Goal: Task Accomplishment & Management: Use online tool/utility

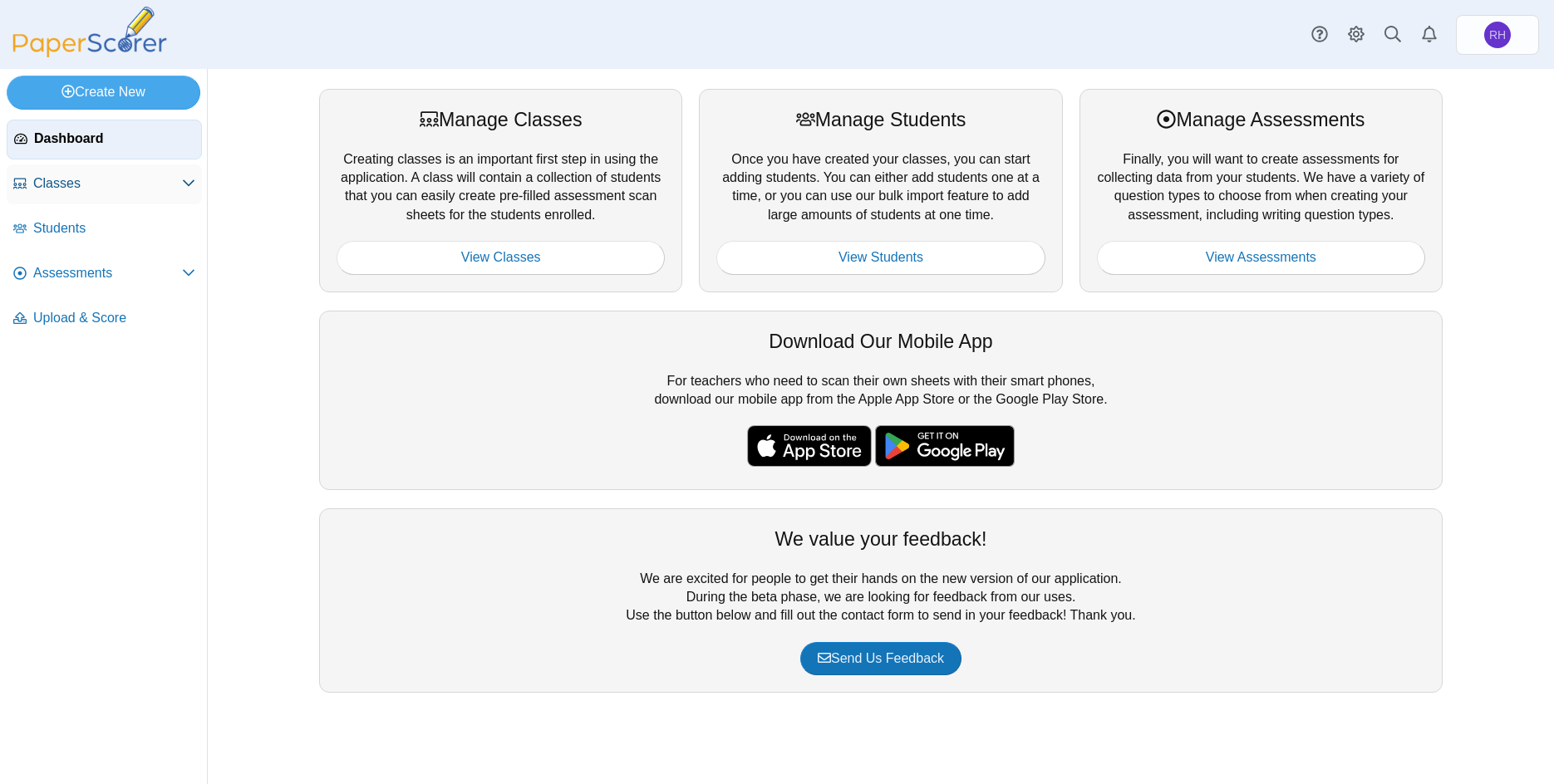
click at [95, 191] on span "Classes" at bounding box center [107, 184] width 149 height 18
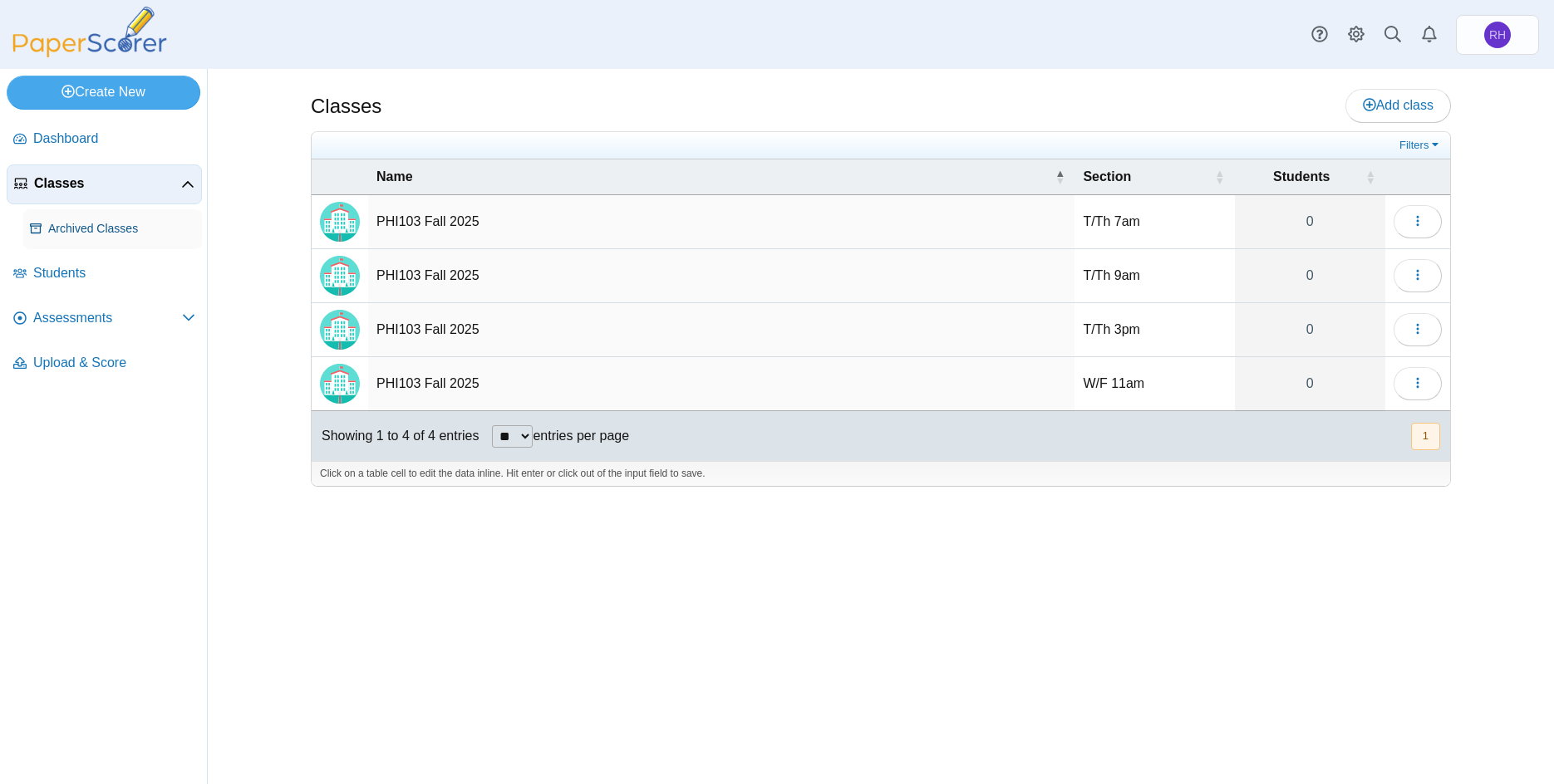
click at [95, 228] on span "Archived Classes" at bounding box center [121, 229] width 147 height 17
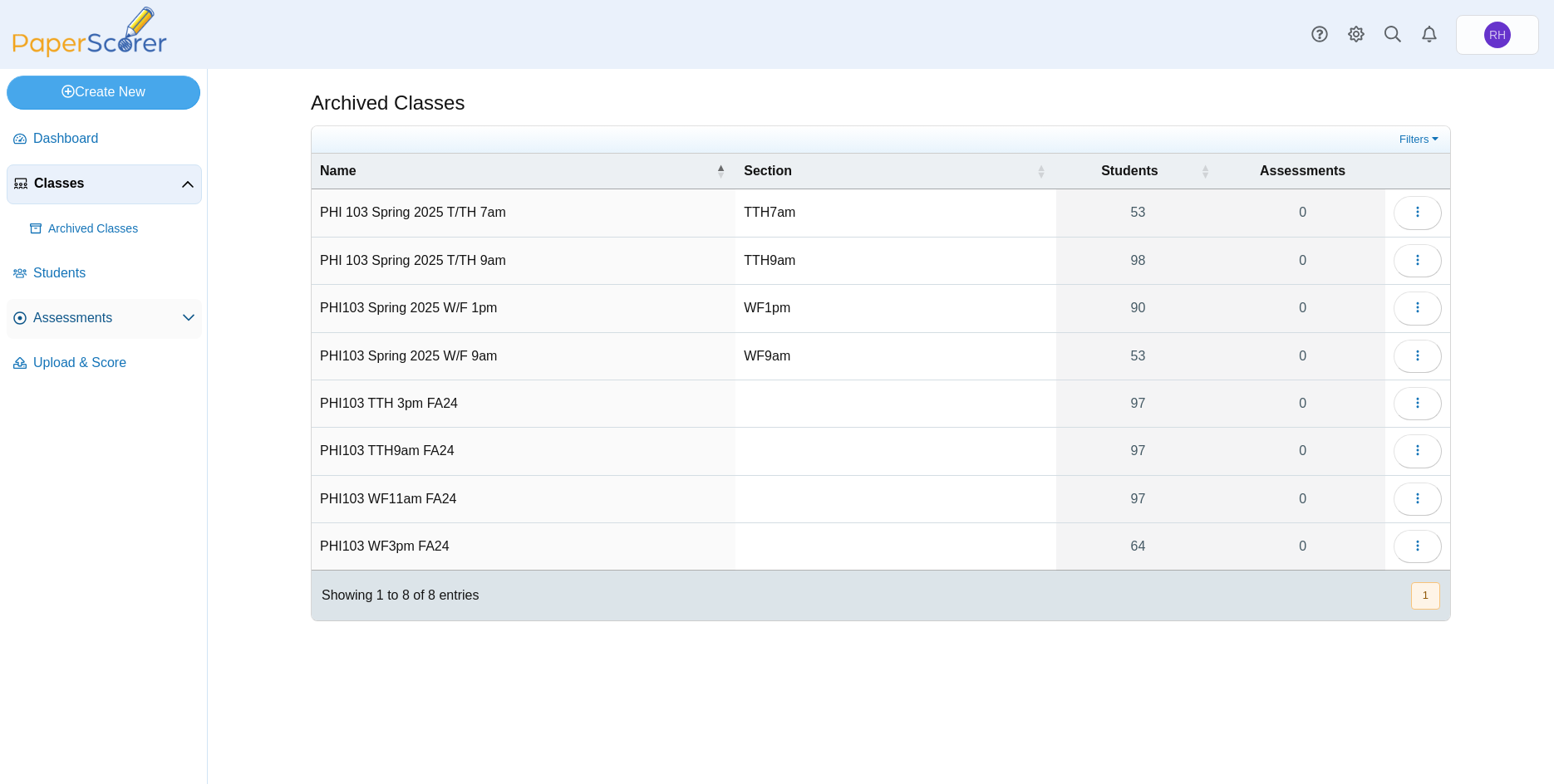
click at [100, 300] on link "Assessments" at bounding box center [104, 319] width 195 height 40
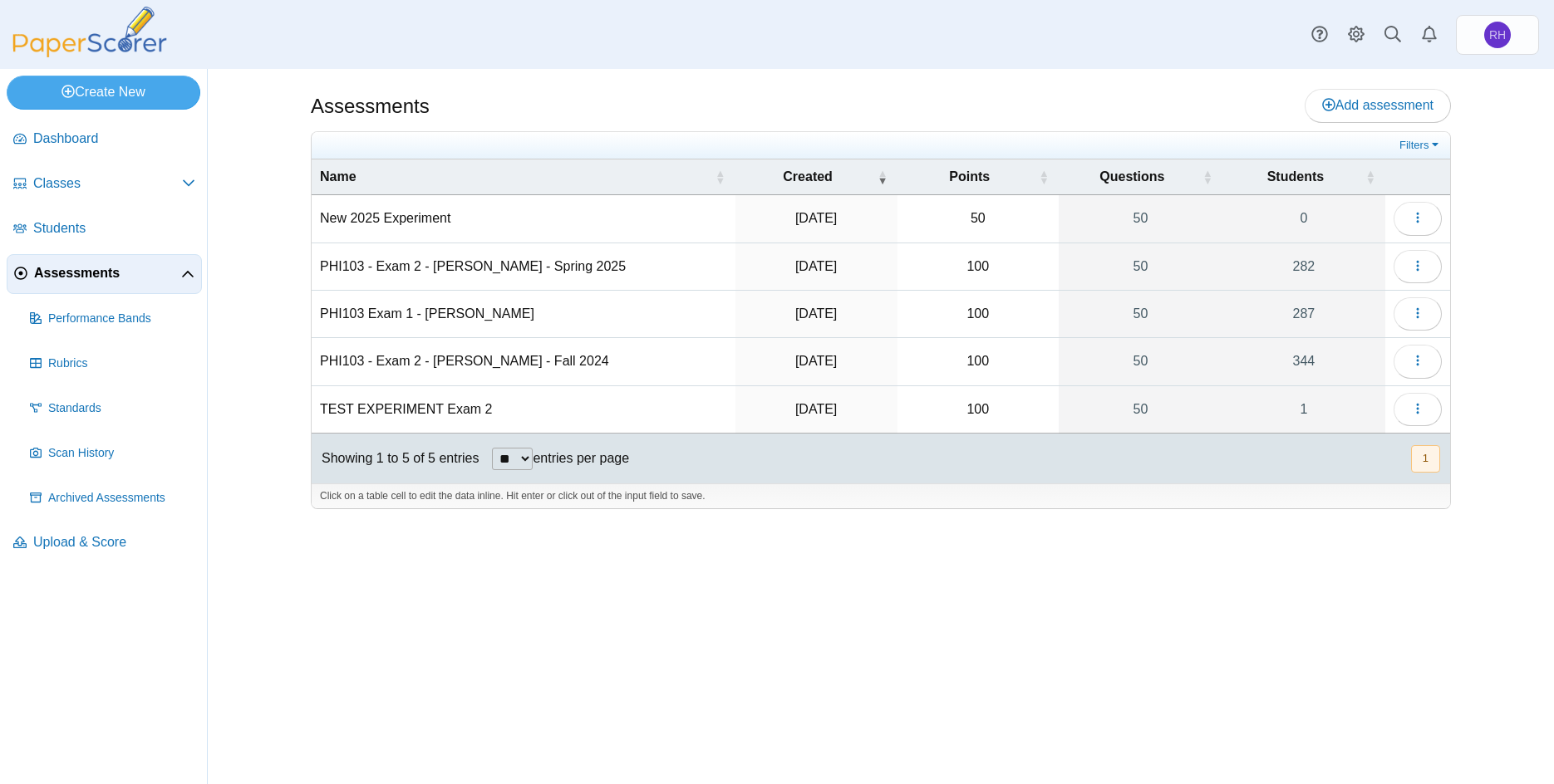
click at [425, 364] on td "PHI103 - Exam 2 - Dr. Holland - Fall 2024" at bounding box center [524, 361] width 424 height 47
click at [1427, 370] on button "button" at bounding box center [1418, 361] width 48 height 33
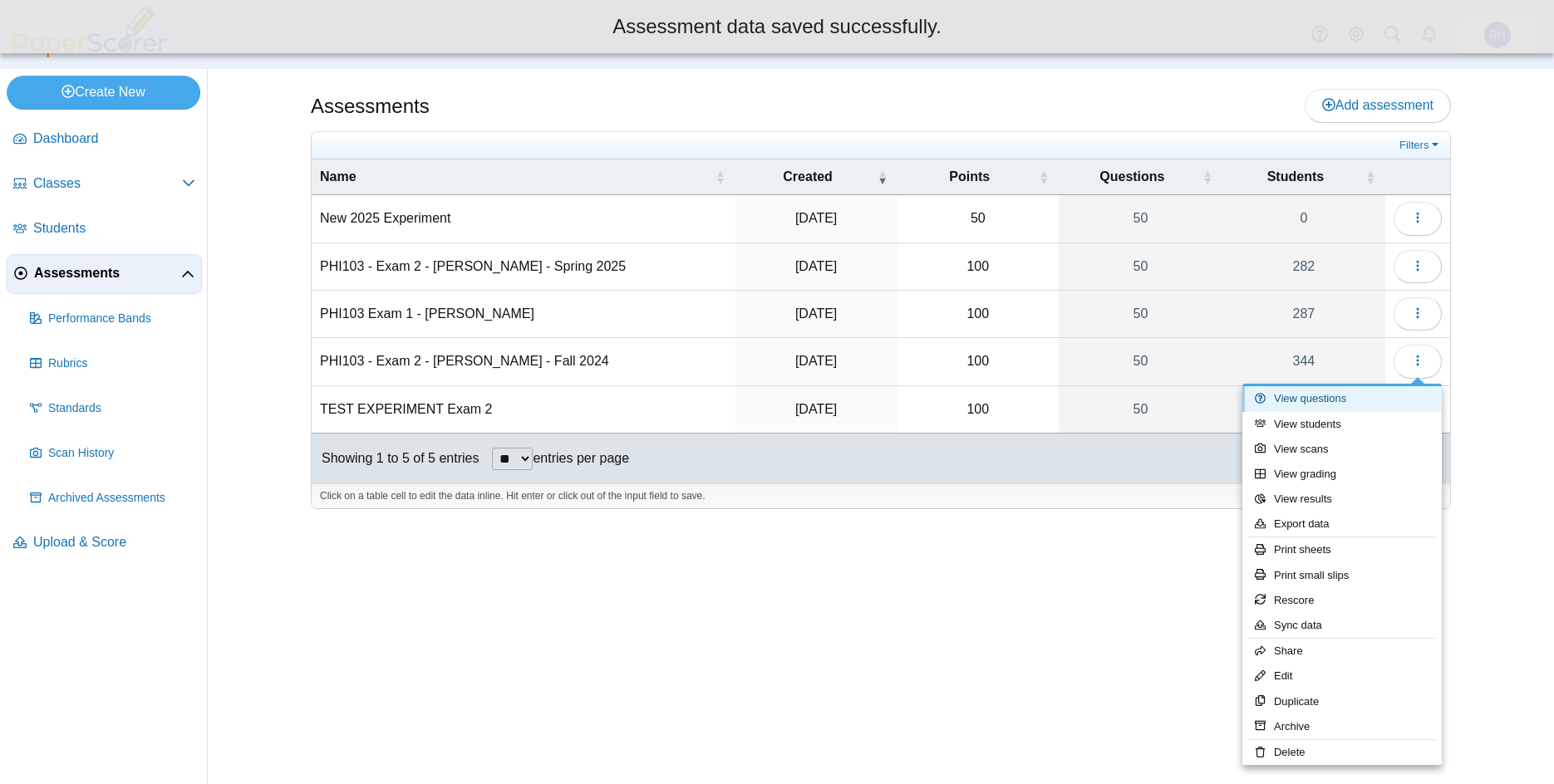
click at [1360, 396] on link "View questions" at bounding box center [1342, 398] width 200 height 25
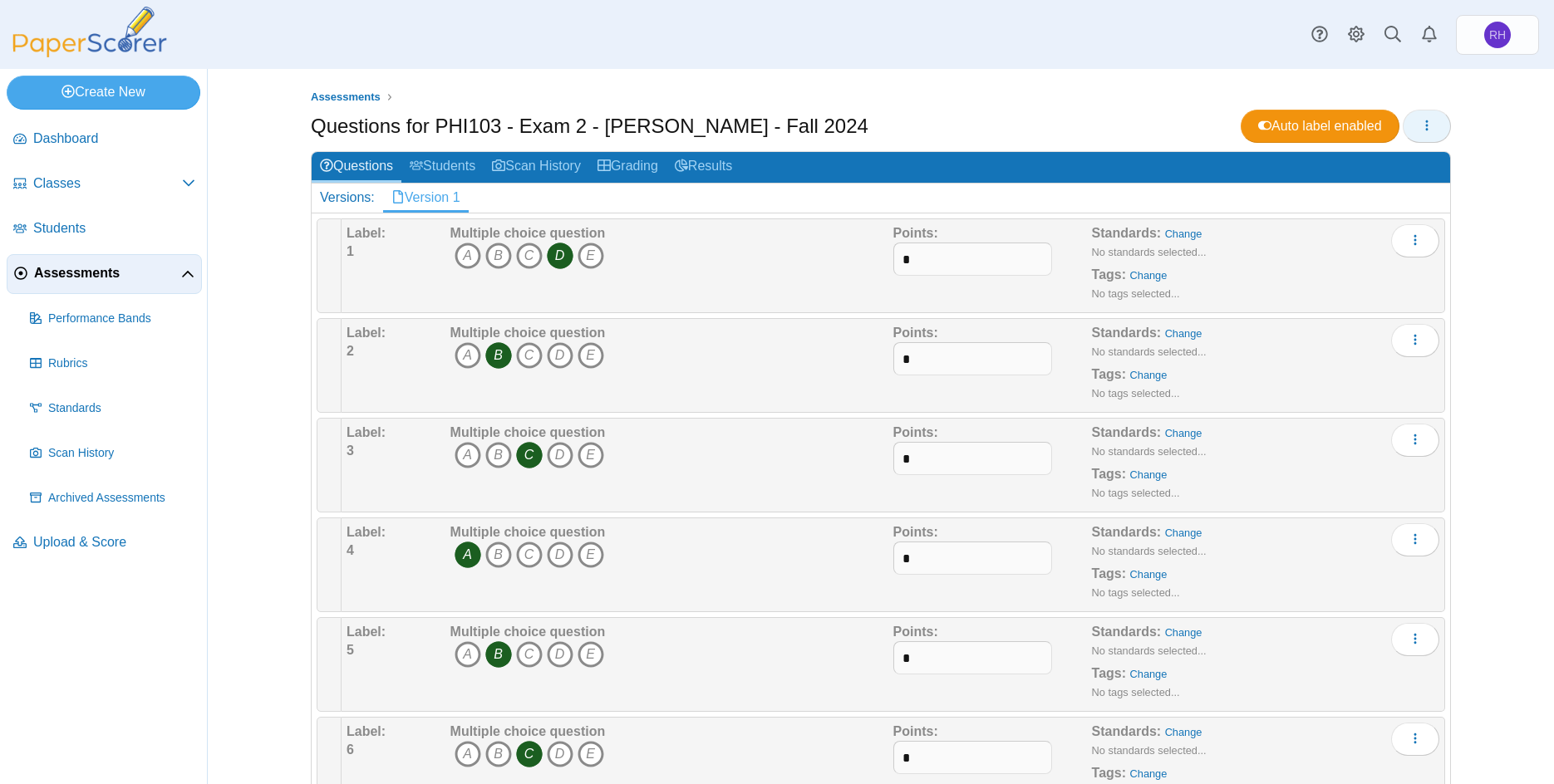
click at [1424, 134] on button "button" at bounding box center [1427, 127] width 48 height 33
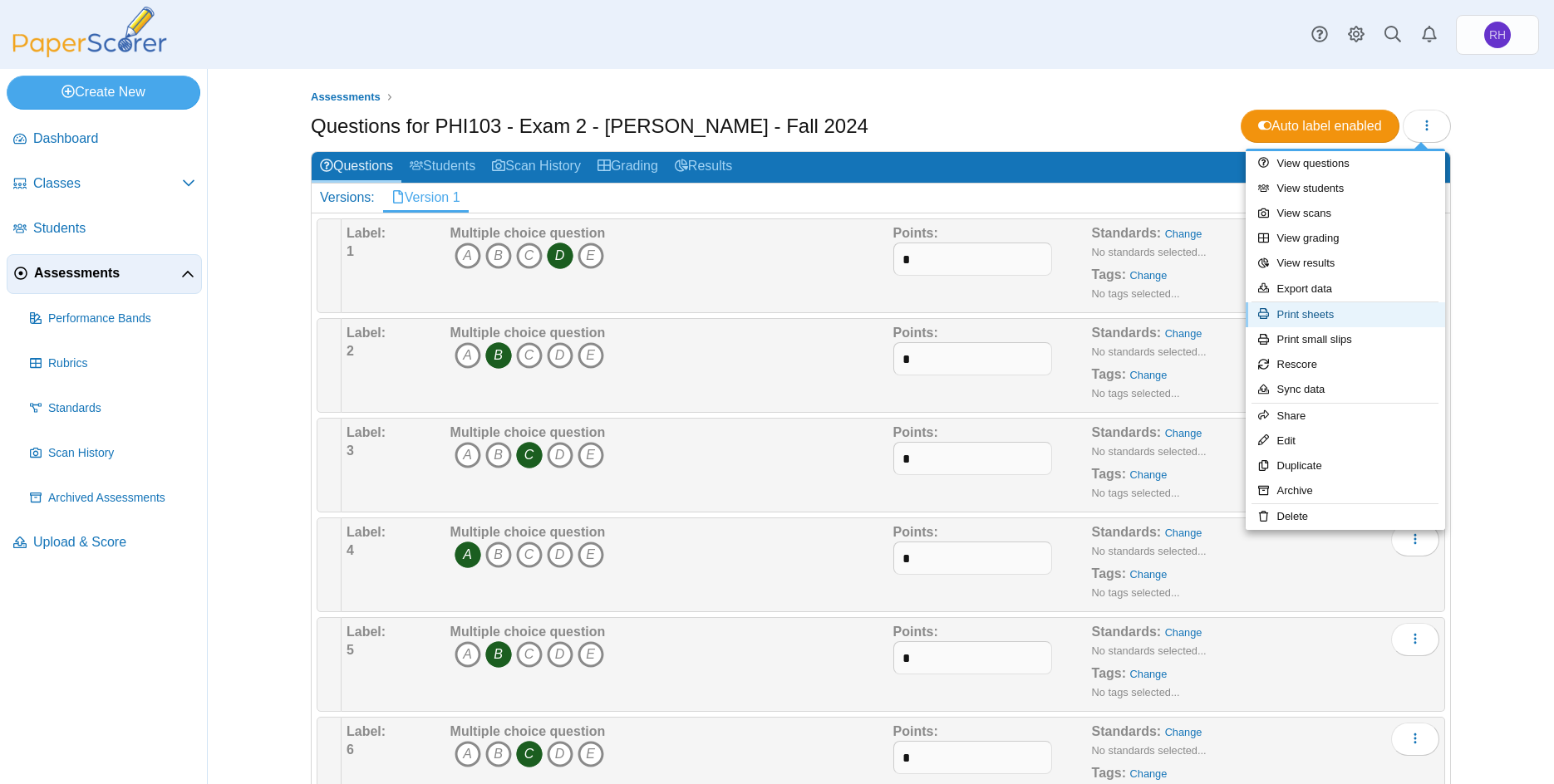
click at [1349, 318] on link "Print sheets" at bounding box center [1346, 314] width 200 height 25
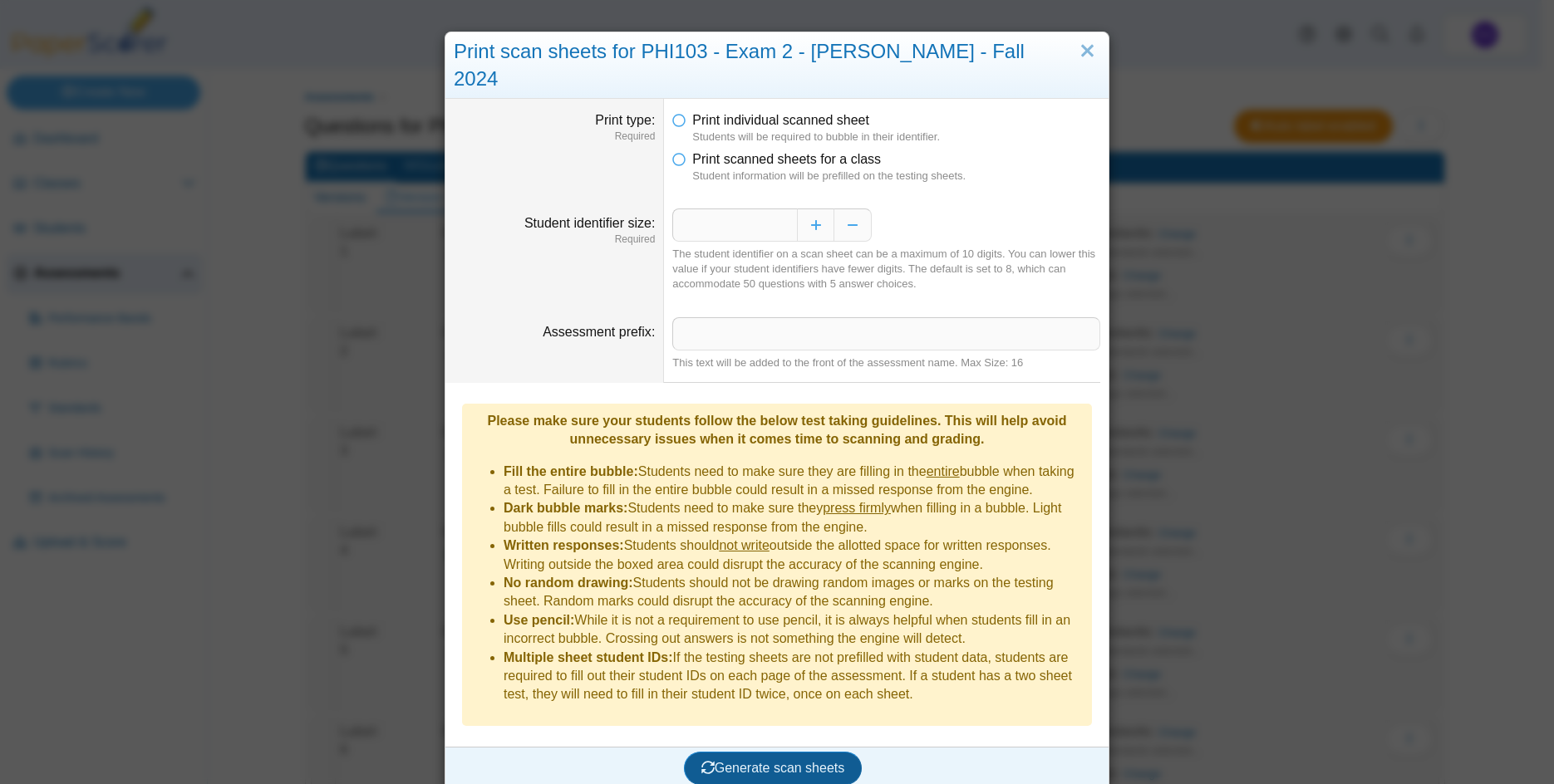
click at [769, 761] on span "Generate scan sheets" at bounding box center [772, 767] width 143 height 14
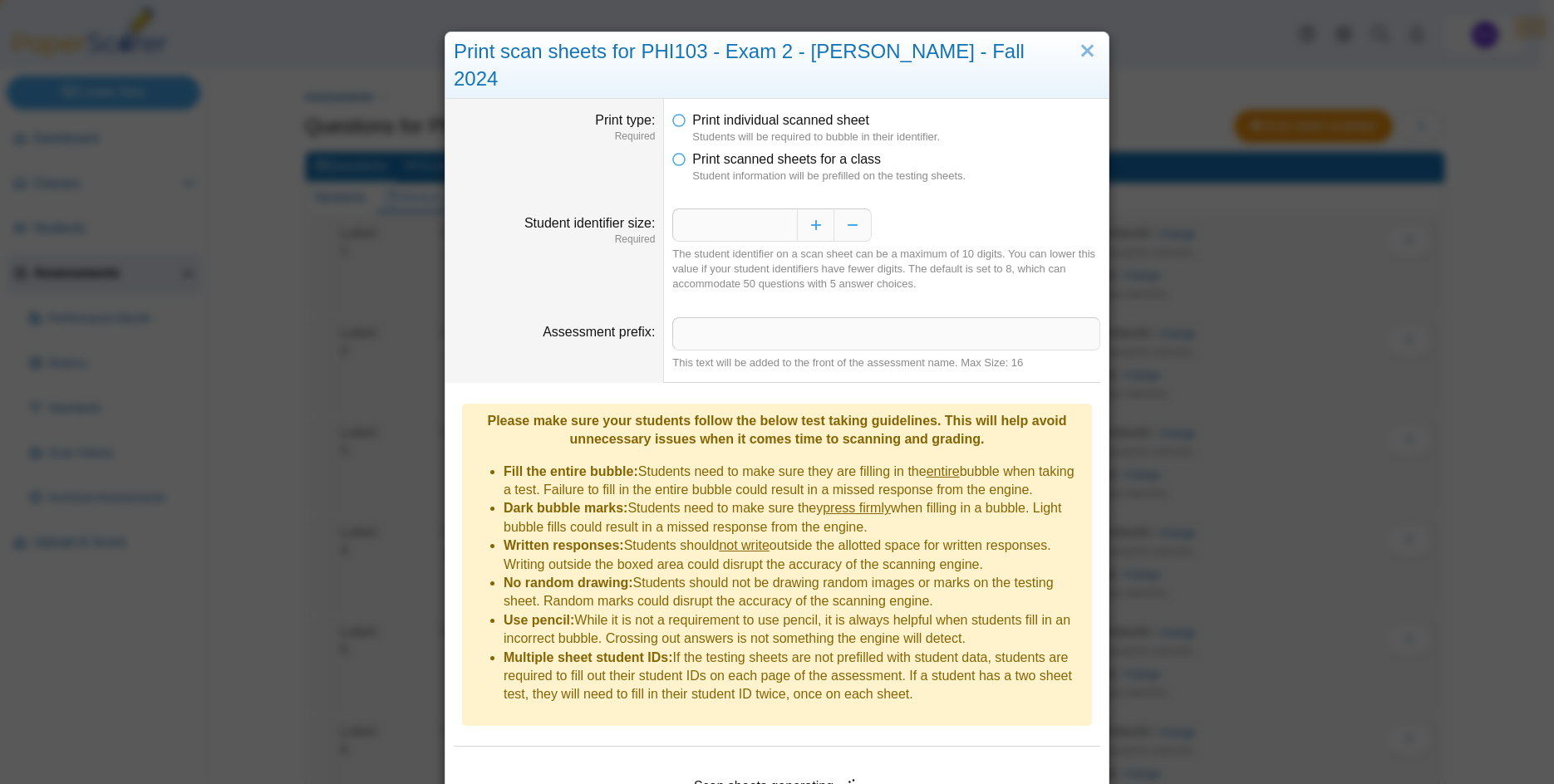
scroll to position [42, 0]
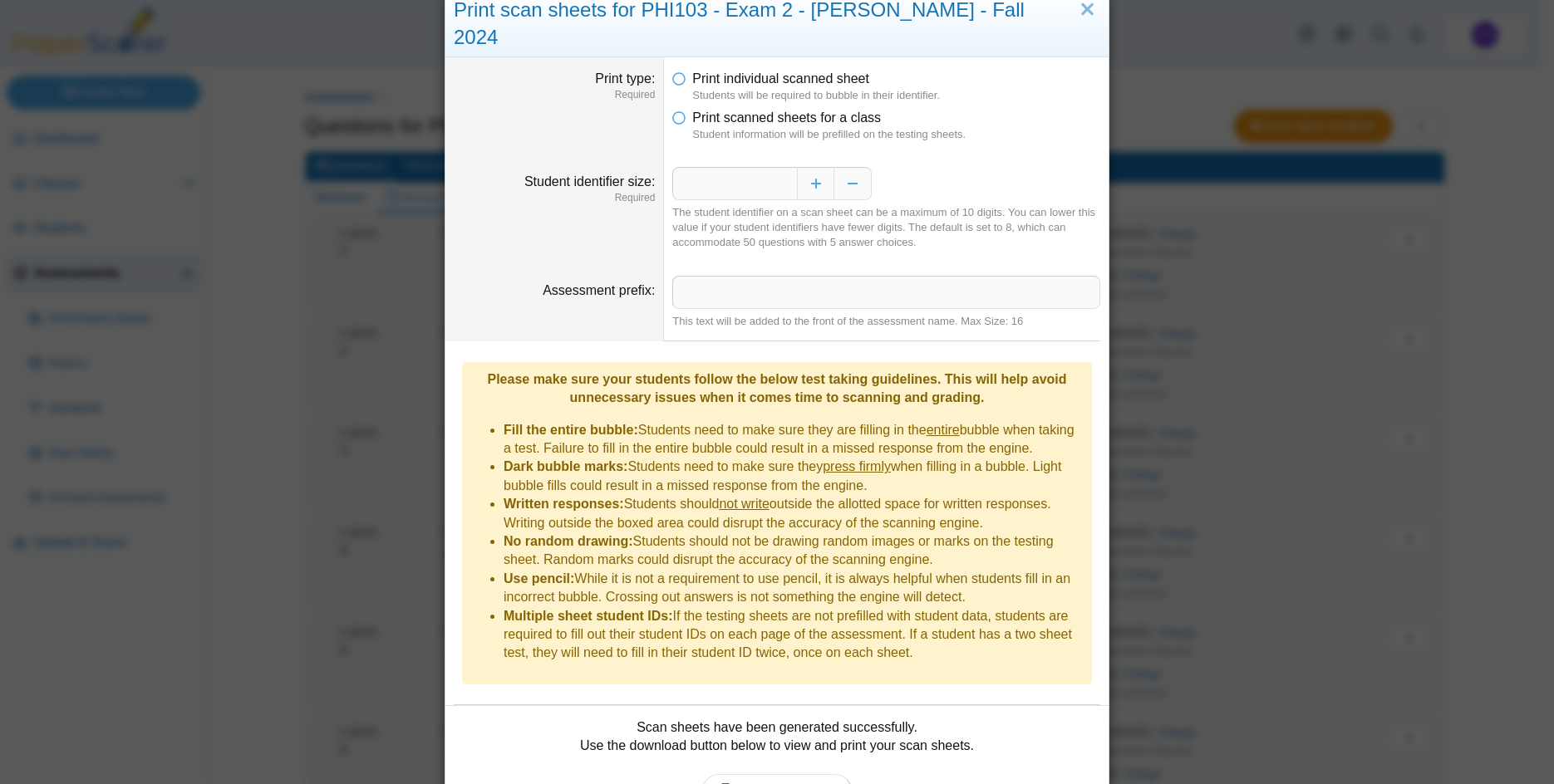
click at [457, 154] on dt "Student identifier size Required" at bounding box center [555, 209] width 218 height 109
click at [1244, 353] on div "**********" at bounding box center [777, 392] width 1554 height 784
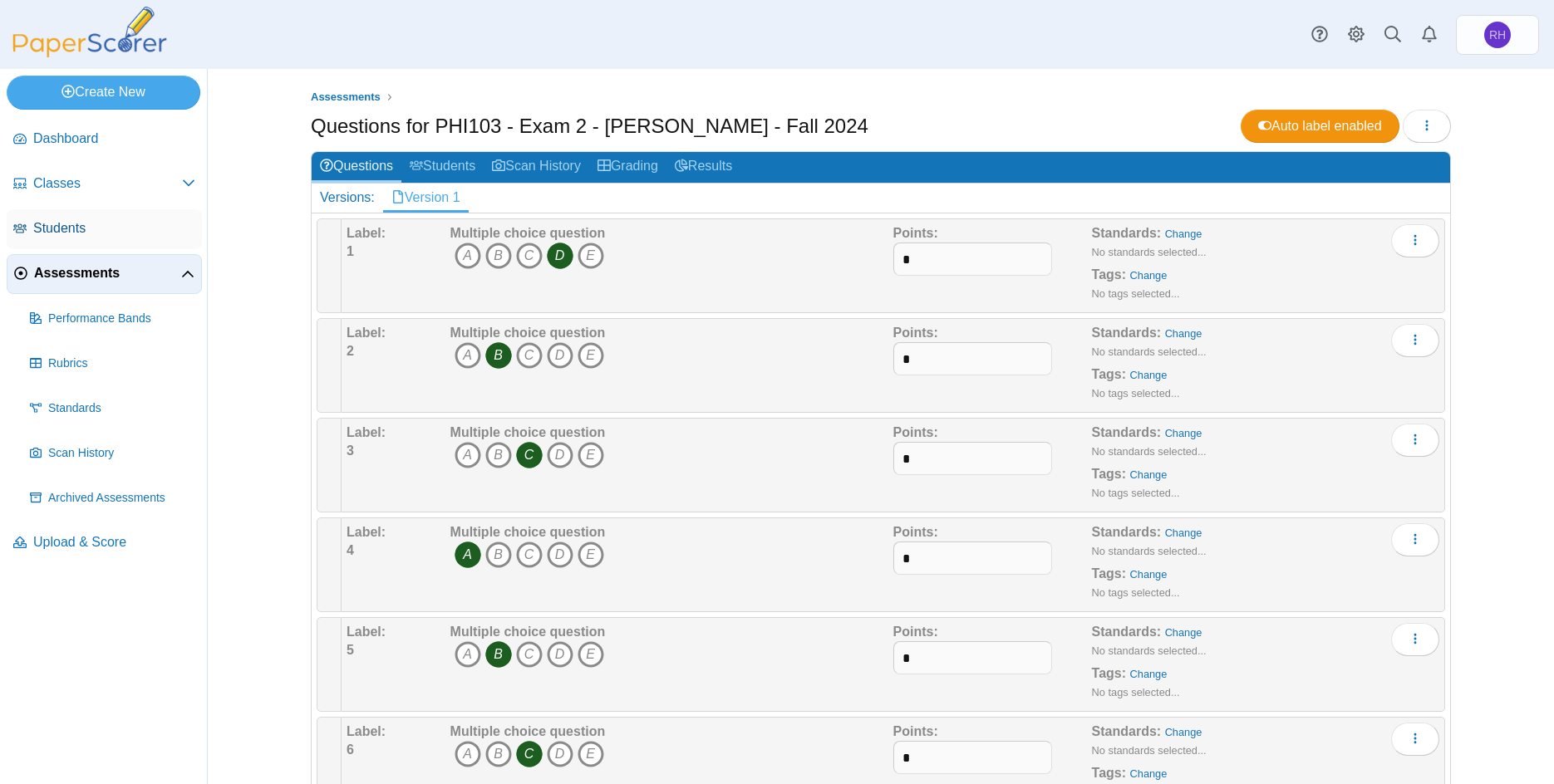
click at [56, 227] on span "Students" at bounding box center [114, 228] width 162 height 18
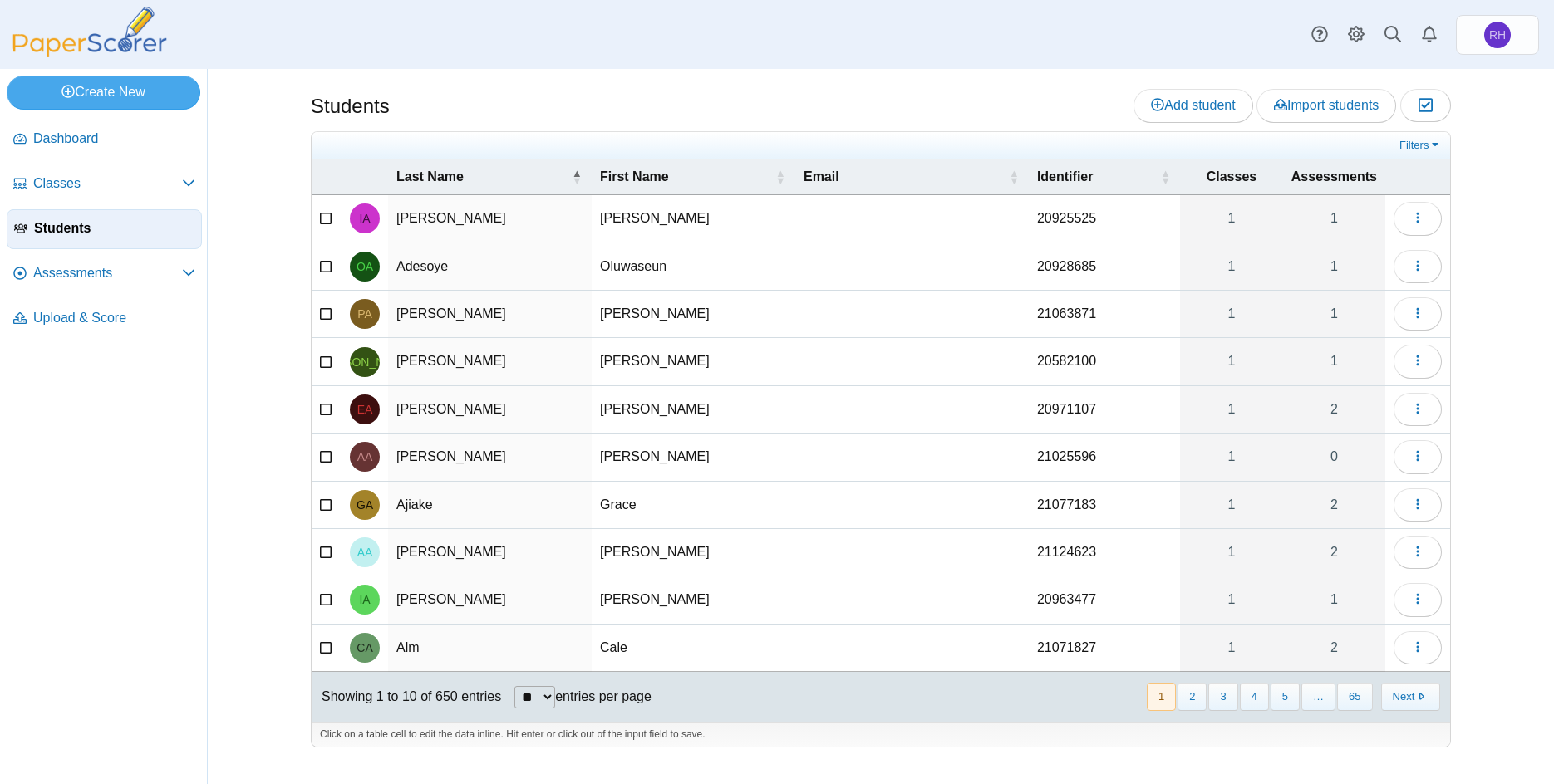
click at [96, 37] on img at bounding box center [90, 31] width 166 height 51
